Goal: Information Seeking & Learning: Learn about a topic

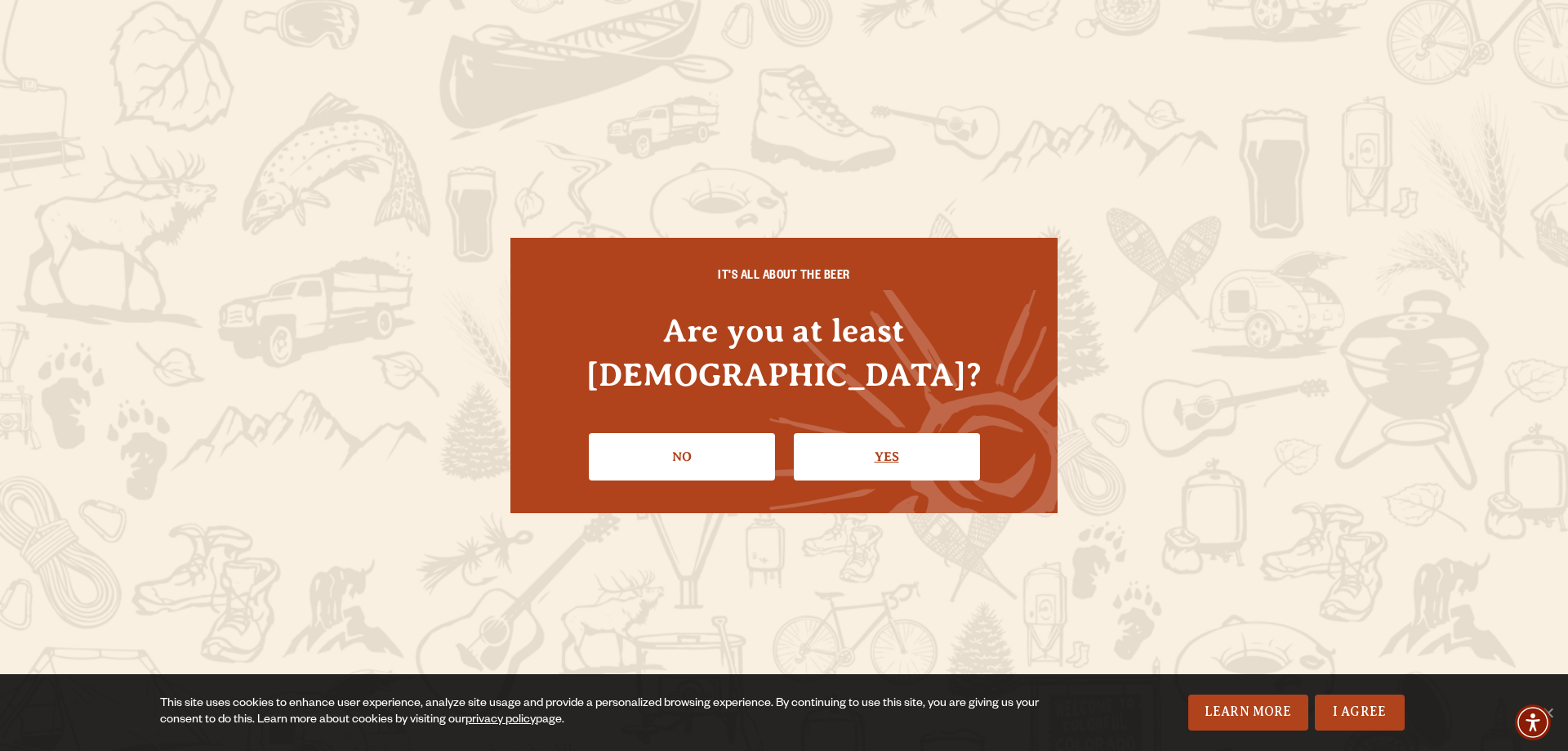
click at [960, 454] on link "Yes" at bounding box center [886, 456] width 187 height 47
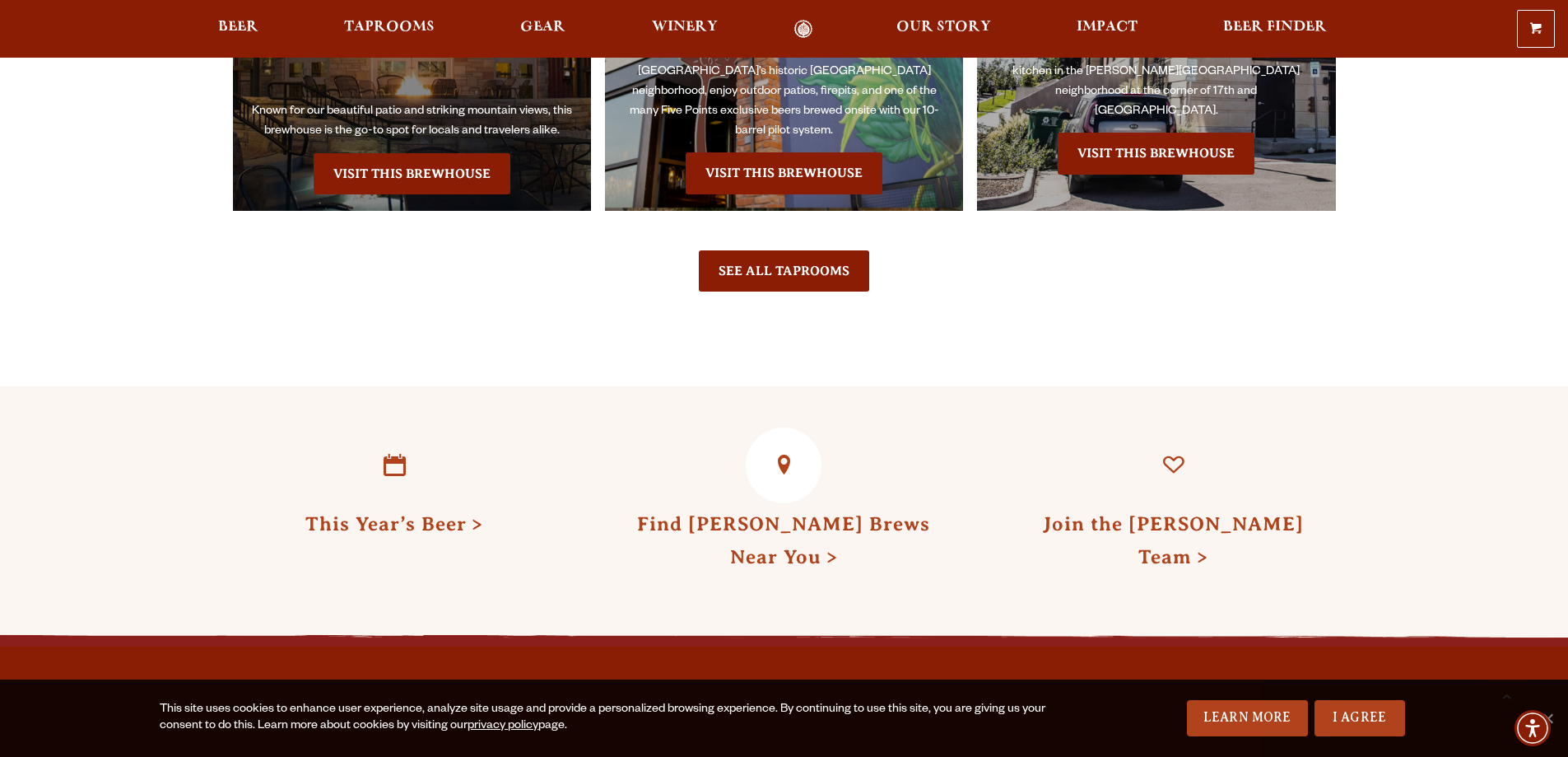
scroll to position [4118, 0]
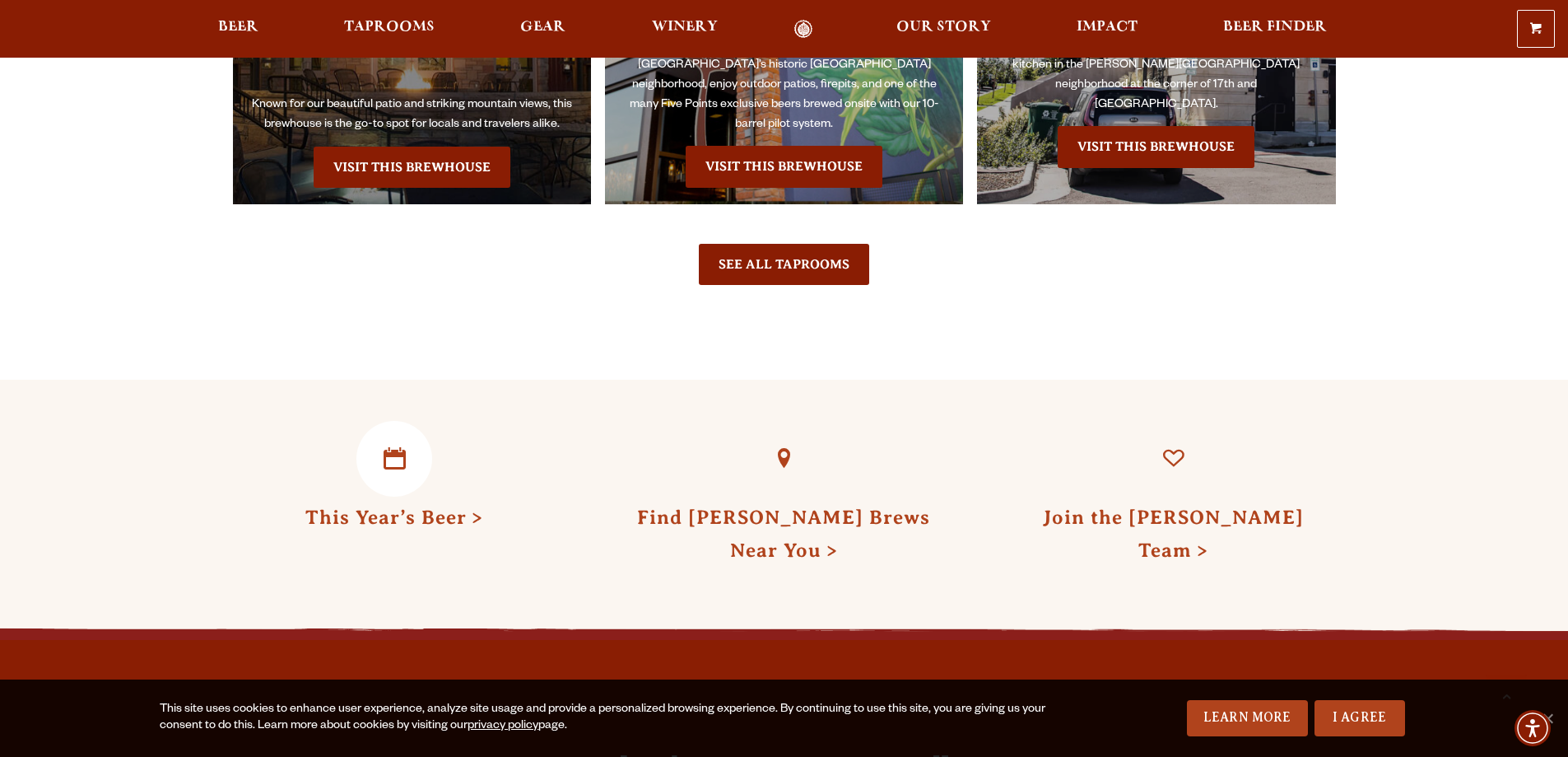
click at [406, 507] on link "This Year’s Beer" at bounding box center [394, 518] width 178 height 22
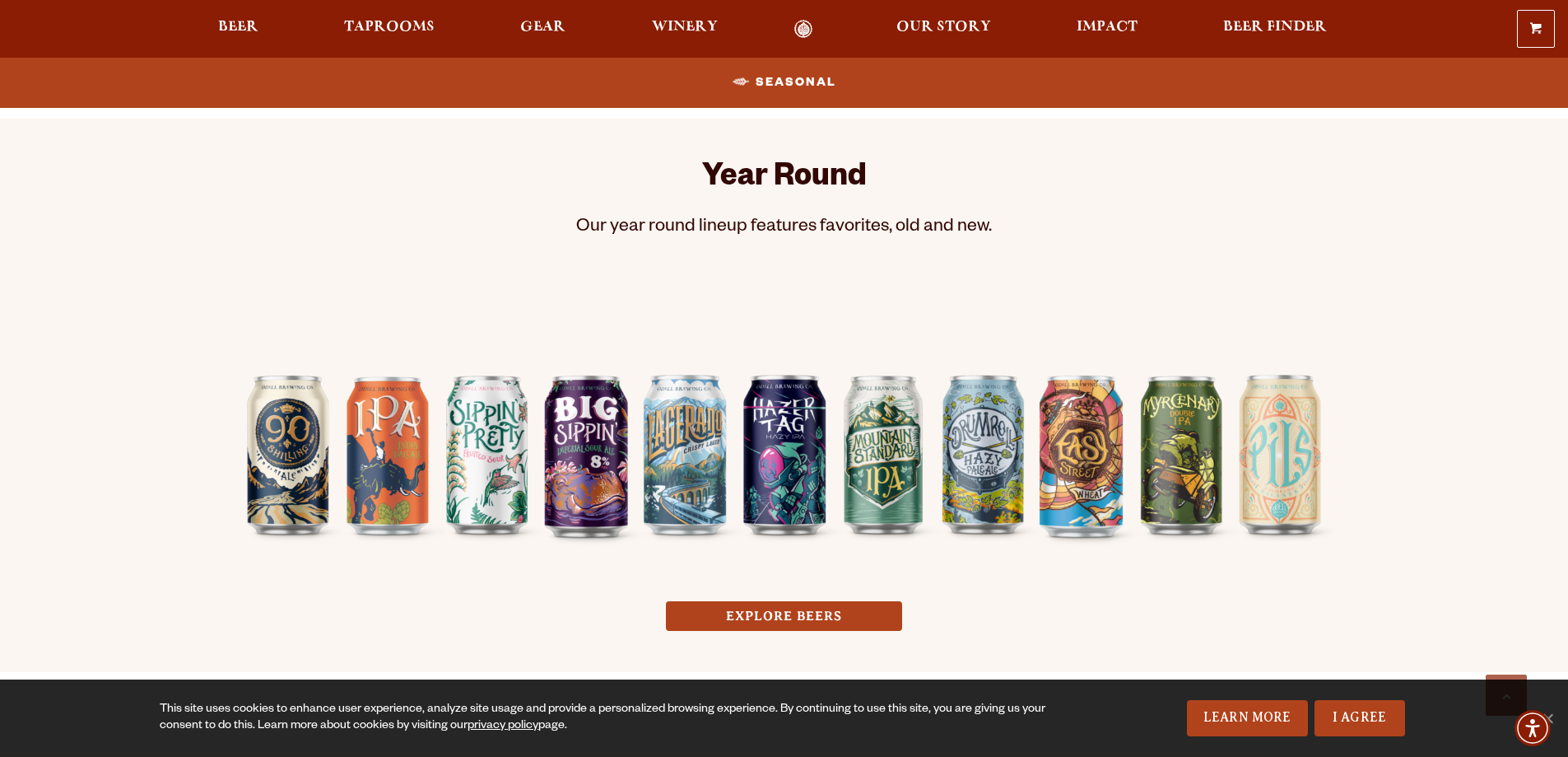
scroll to position [1153, 0]
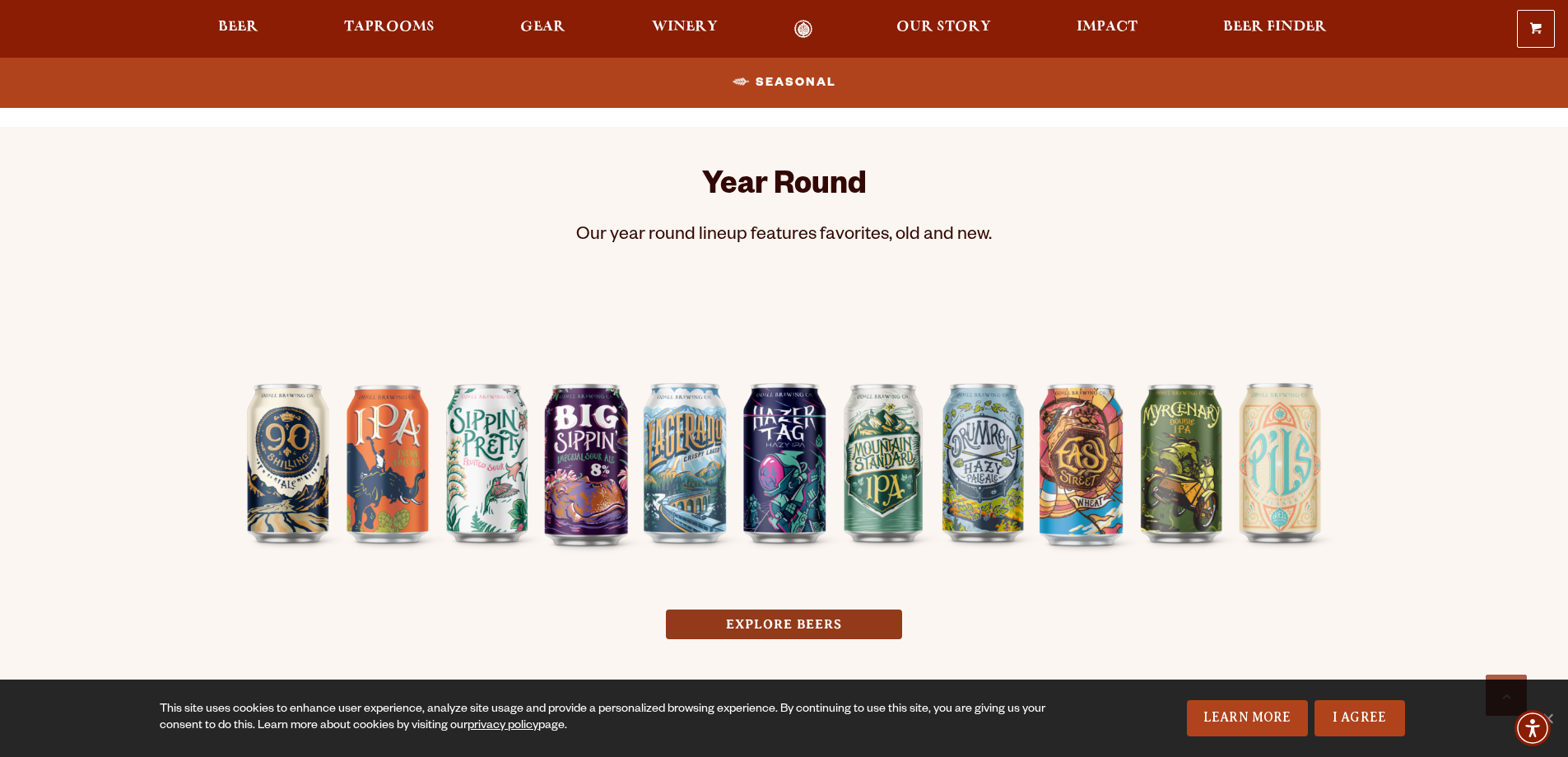
click at [771, 623] on link "EXPLORE BEERS" at bounding box center [784, 625] width 237 height 31
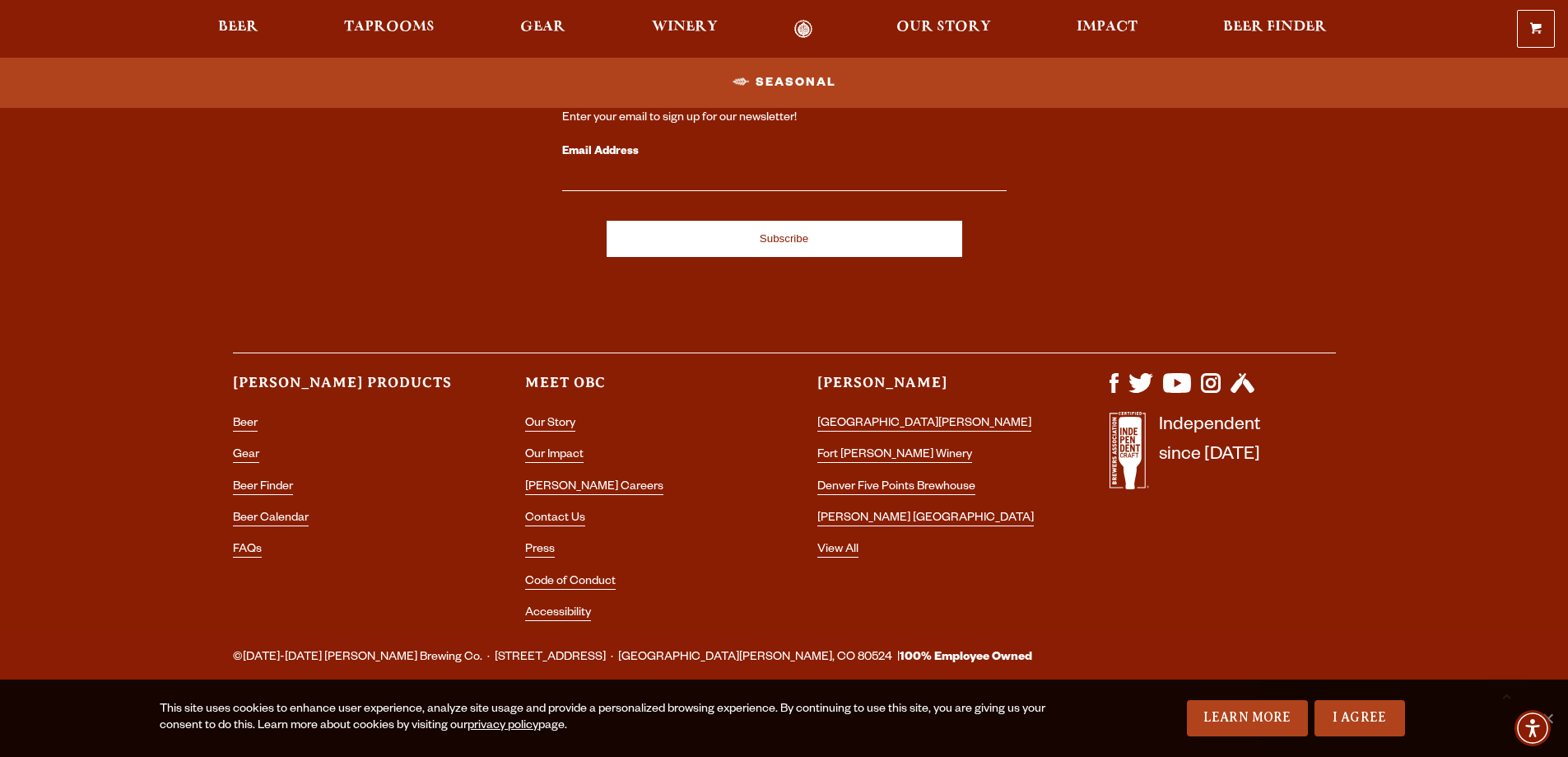
scroll to position [2268, 0]
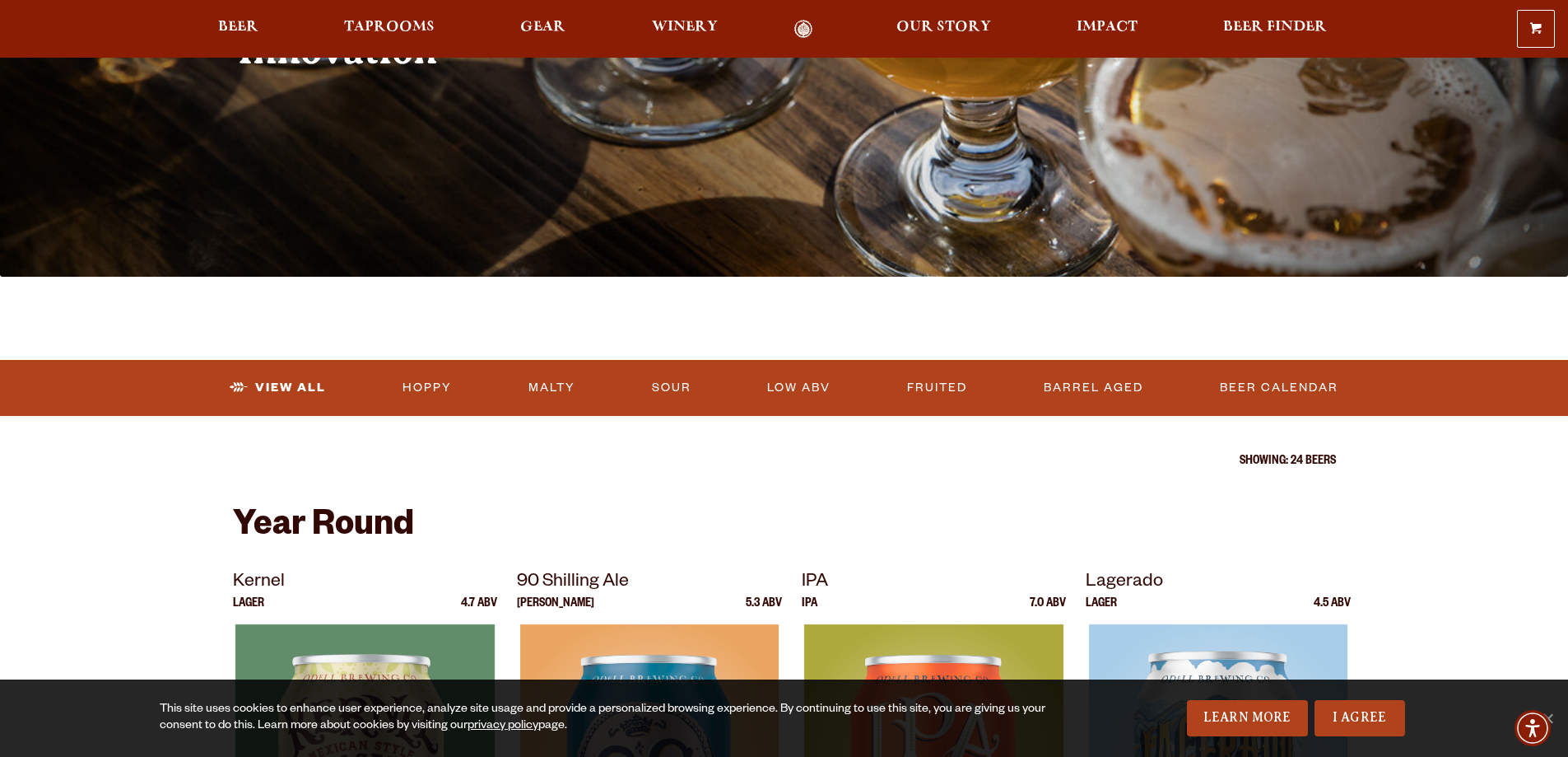
scroll to position [248, 0]
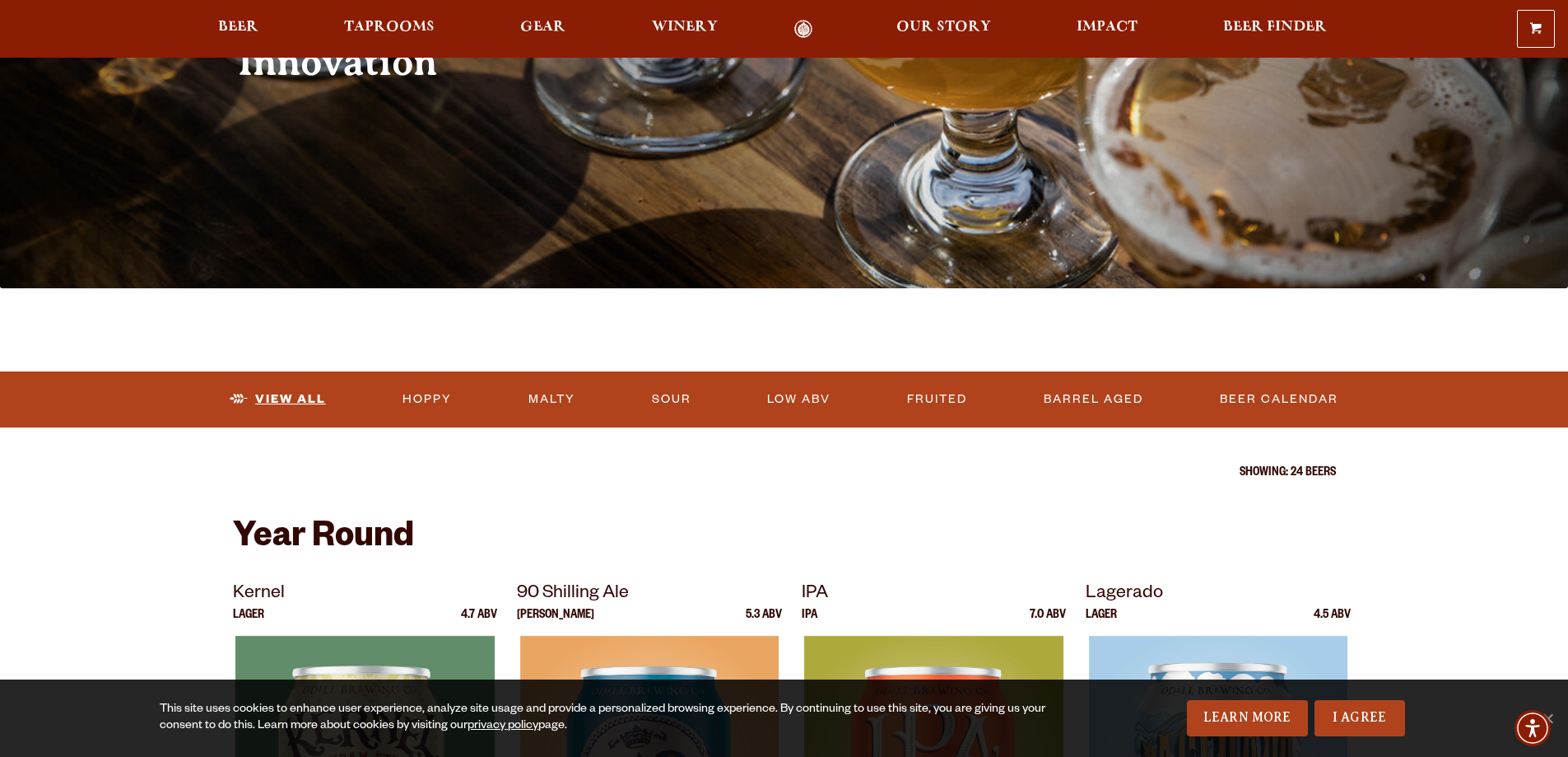
click at [290, 395] on link "View All" at bounding box center [278, 400] width 110 height 38
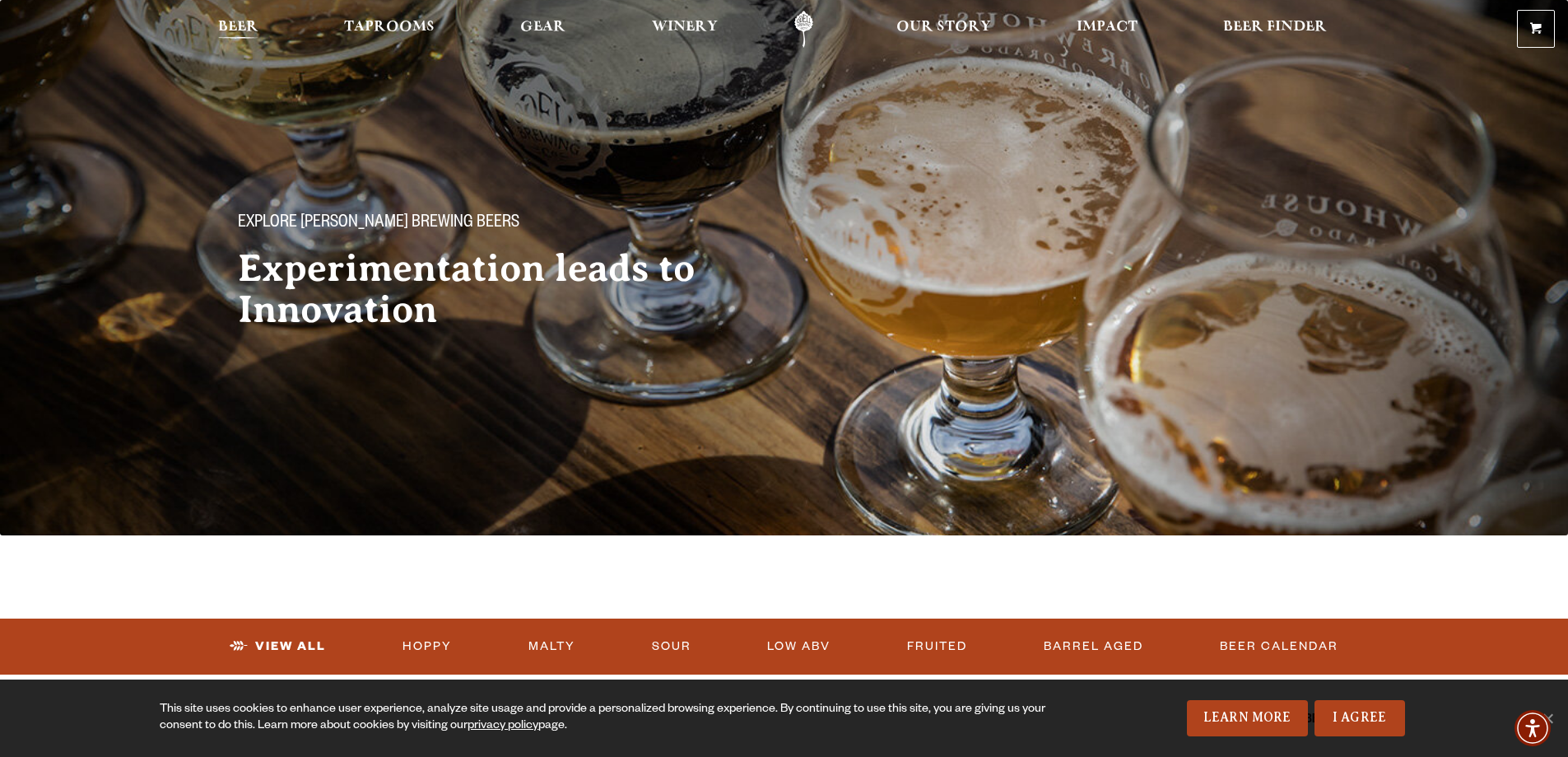
click at [243, 24] on span "Beer" at bounding box center [237, 27] width 40 height 14
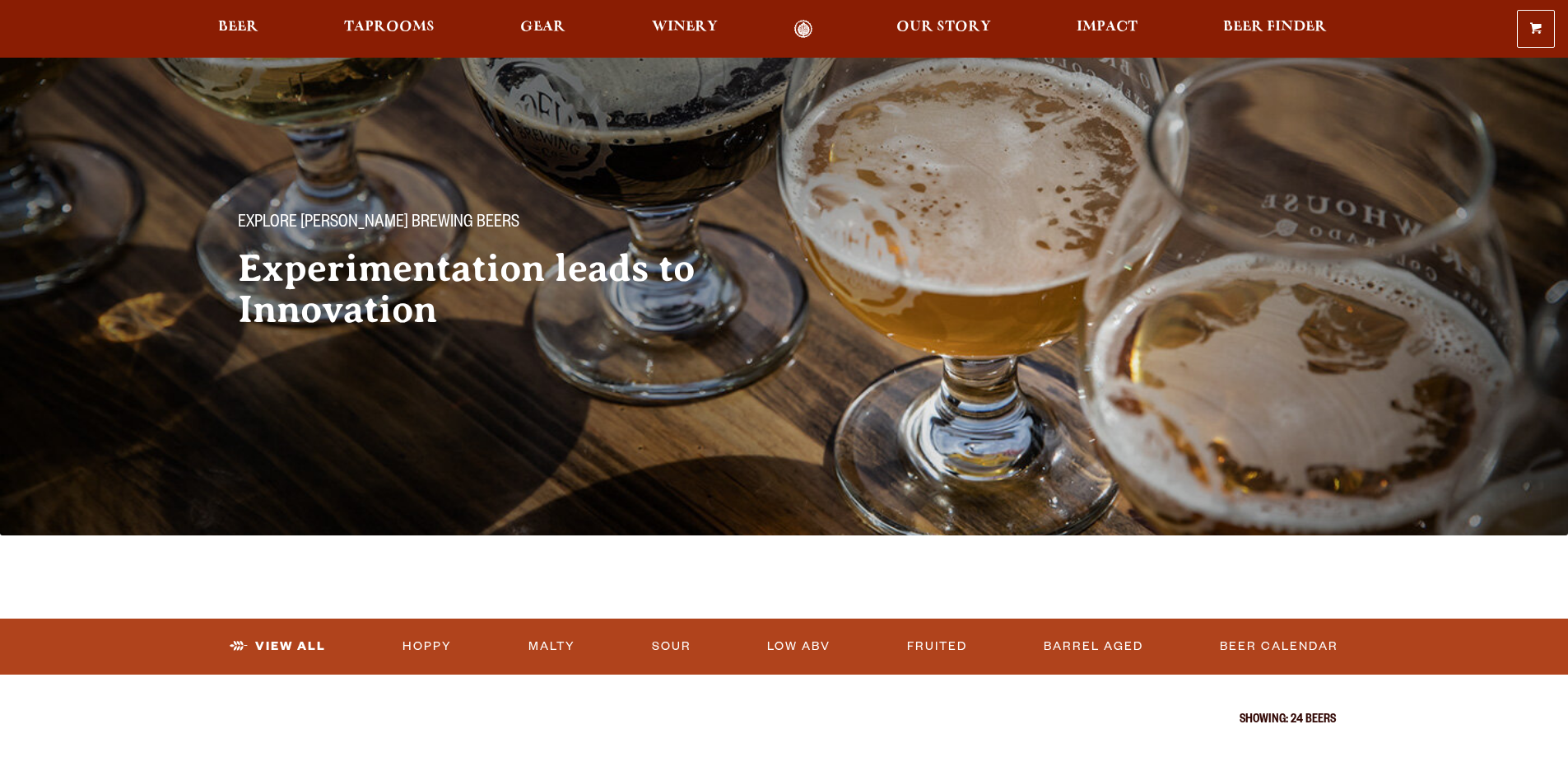
scroll to position [248, 0]
